Goal: Information Seeking & Learning: Learn about a topic

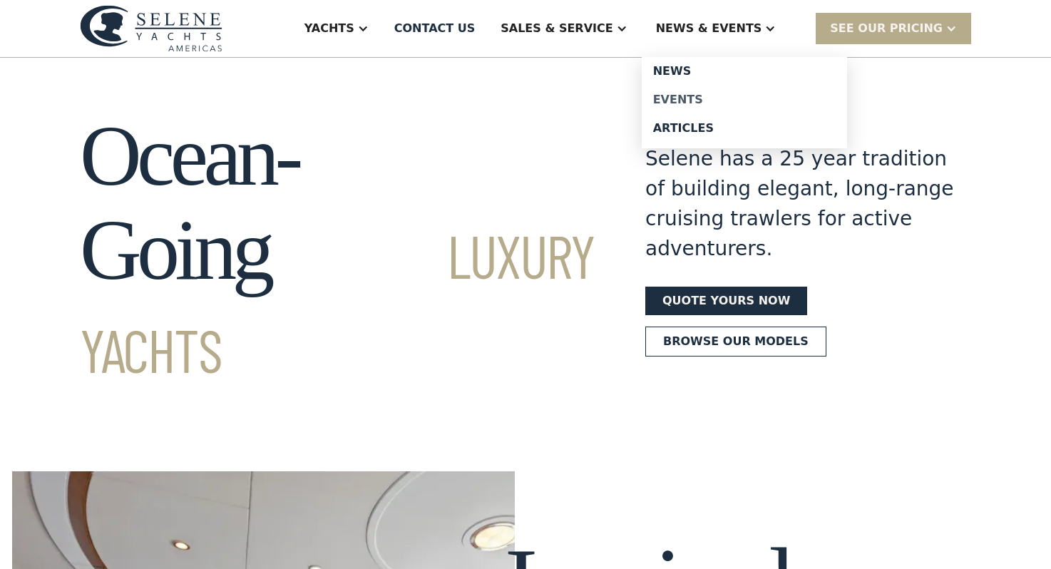
click at [709, 103] on div "Events" at bounding box center [744, 99] width 182 height 11
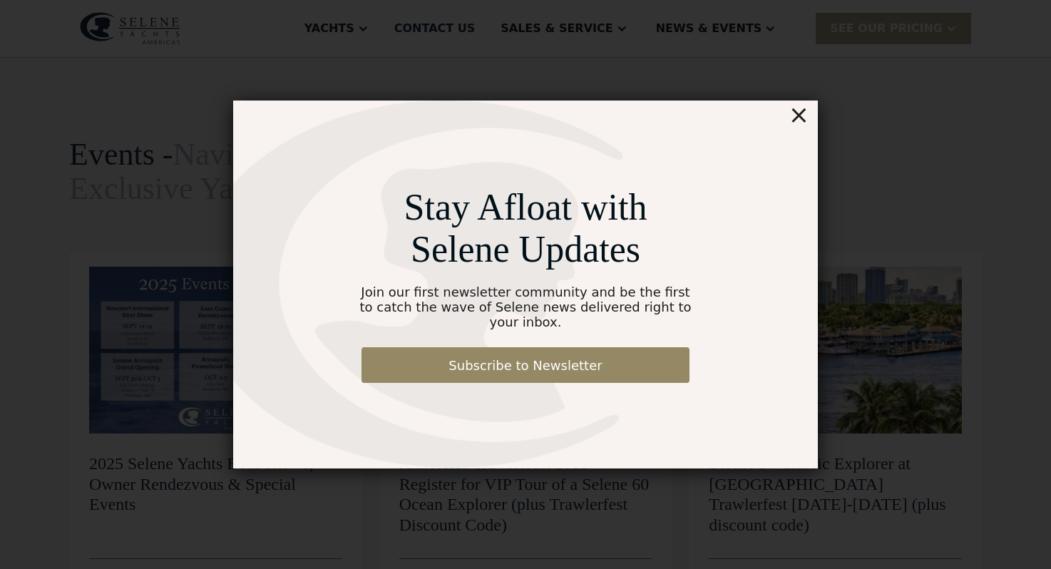
click at [794, 128] on div "×" at bounding box center [798, 115] width 21 height 29
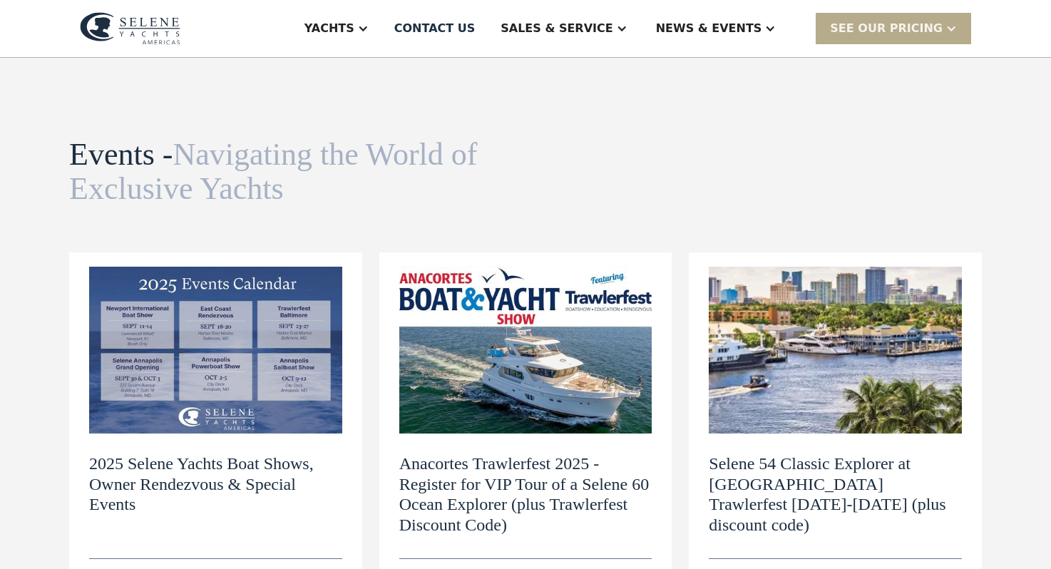
click at [247, 329] on img at bounding box center [215, 350] width 253 height 167
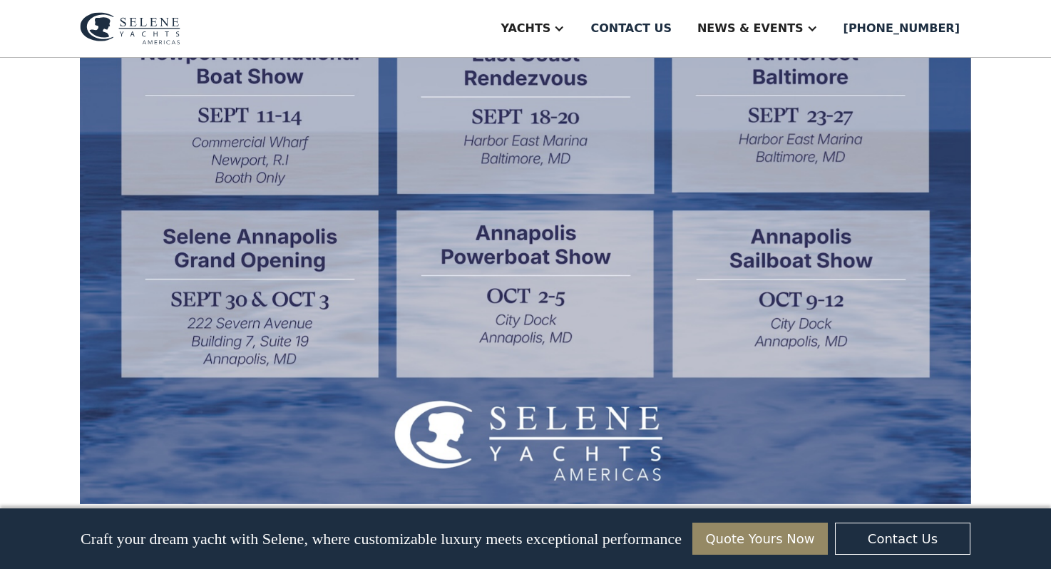
scroll to position [569, 0]
